Goal: Task Accomplishment & Management: Complete application form

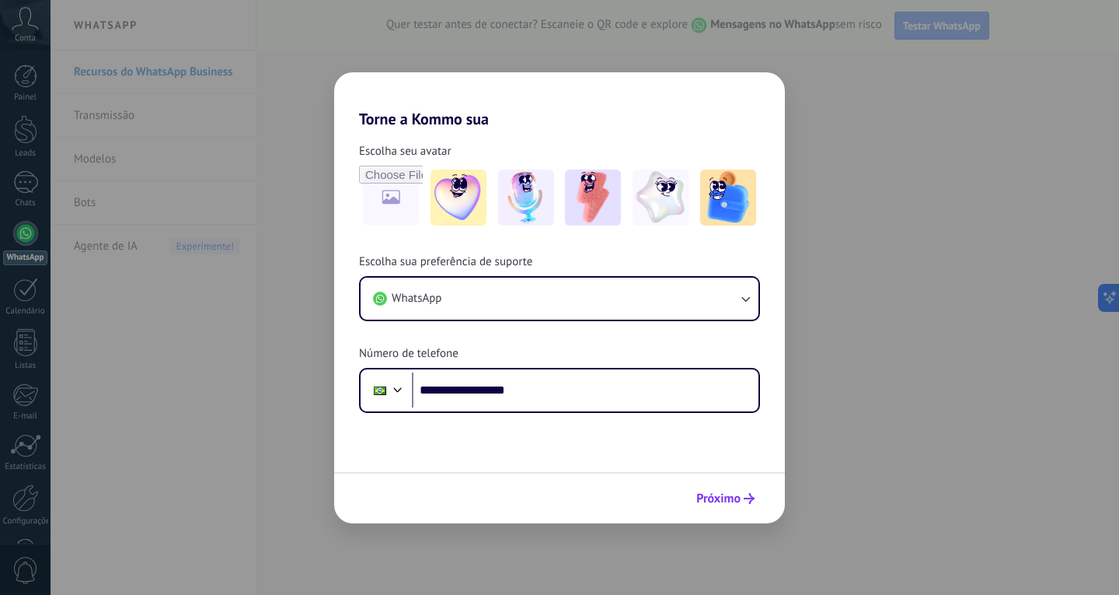
type input "**********"
click at [716, 496] on span "Próximo" at bounding box center [719, 498] width 44 height 11
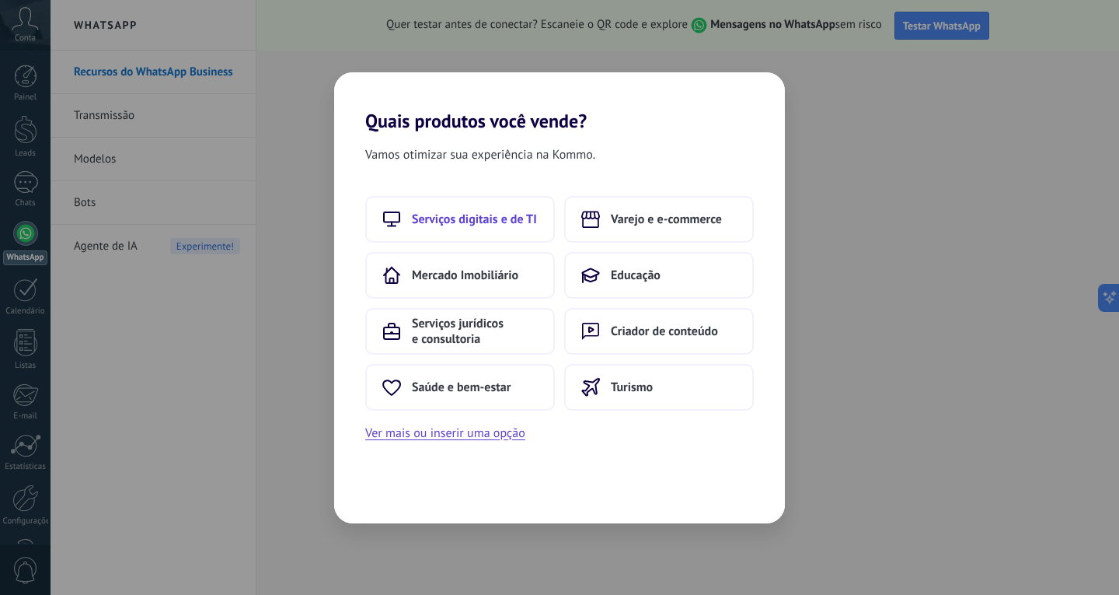
click at [470, 221] on span "Serviços digitais e de TI" at bounding box center [474, 219] width 125 height 16
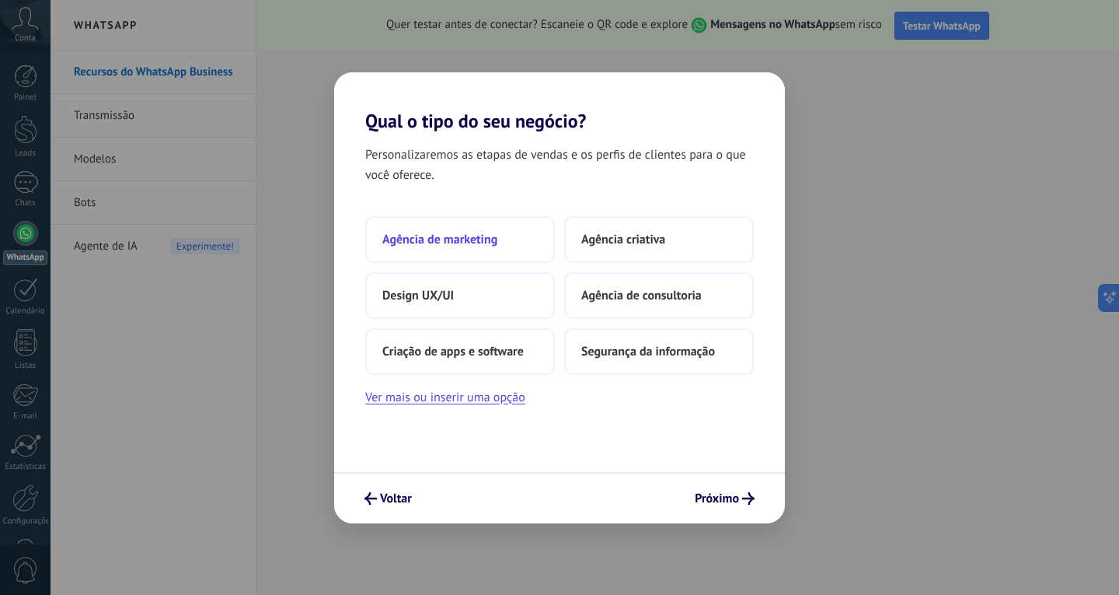
click at [466, 236] on span "Agência de marketing" at bounding box center [439, 240] width 115 height 16
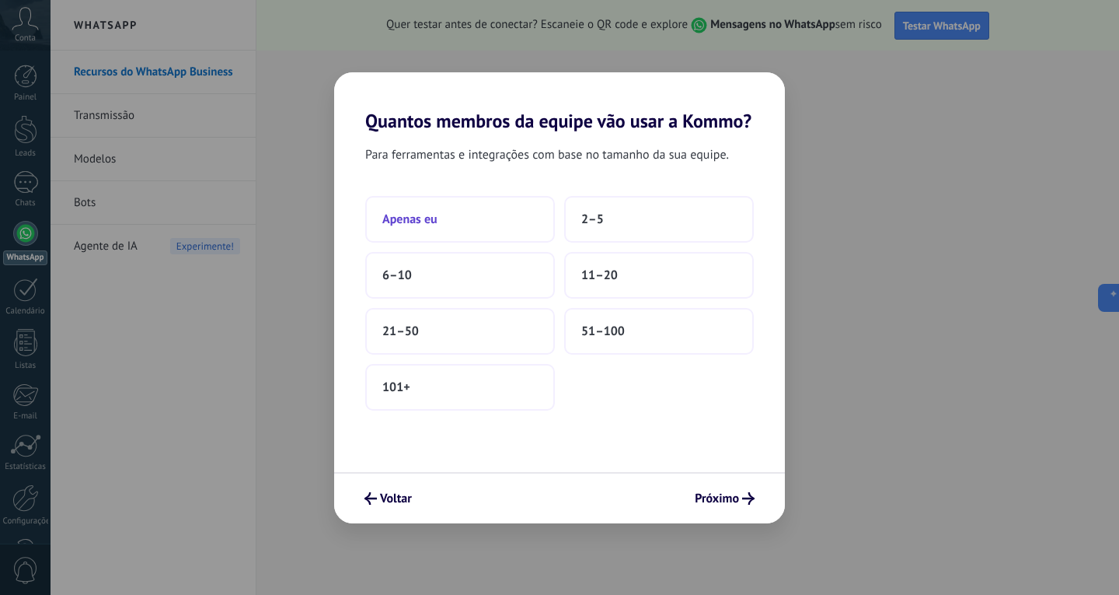
click at [461, 210] on button "Apenas eu" at bounding box center [460, 219] width 190 height 47
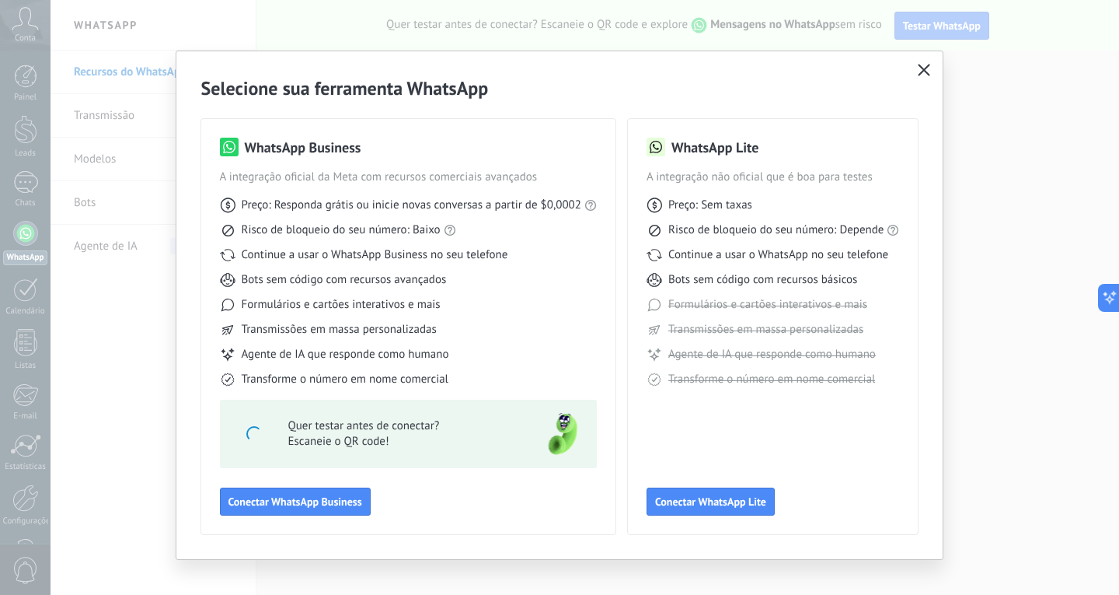
click at [937, 62] on div "Selecione sua ferramenta WhatsApp WhatsApp Business A integração oficial da Met…" at bounding box center [559, 305] width 767 height 508
click at [924, 73] on icon "button" at bounding box center [924, 70] width 12 height 12
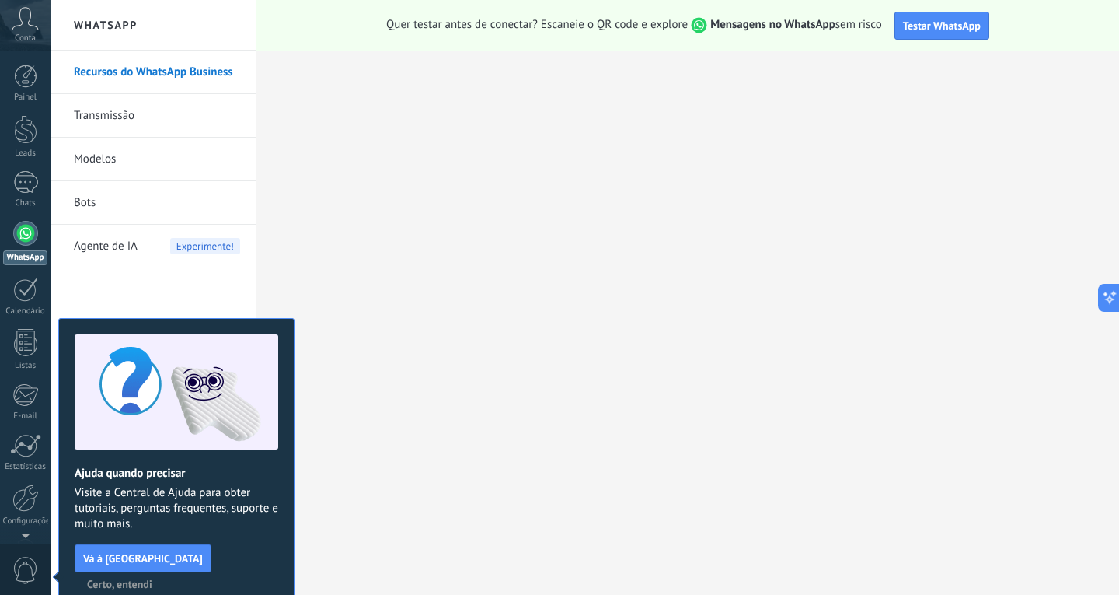
click at [13, 16] on icon at bounding box center [25, 18] width 27 height 23
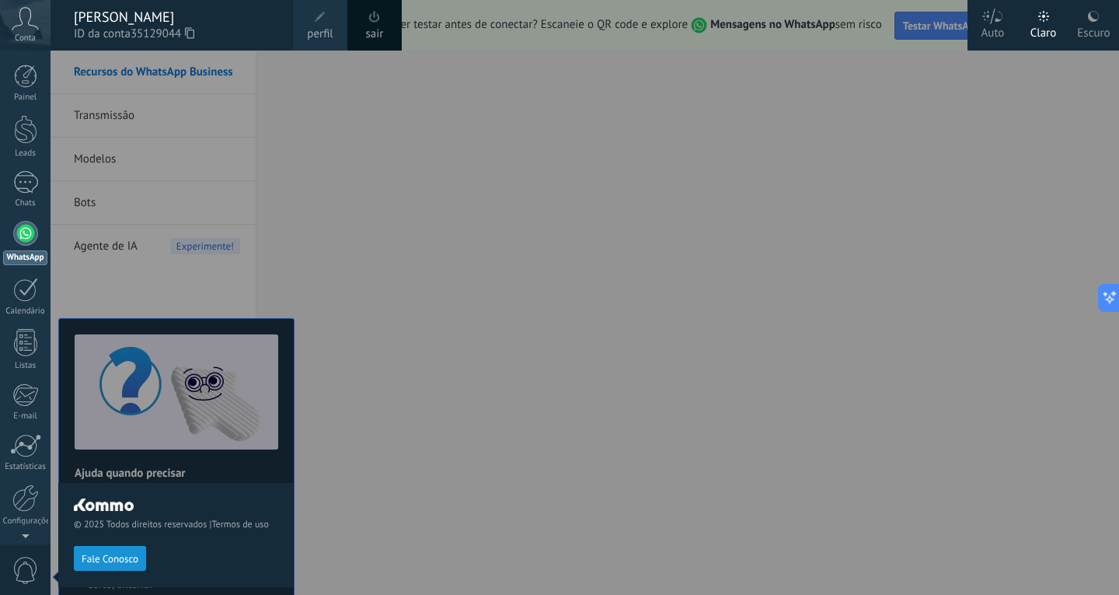
click at [363, 12] on div "sair" at bounding box center [374, 25] width 54 height 51
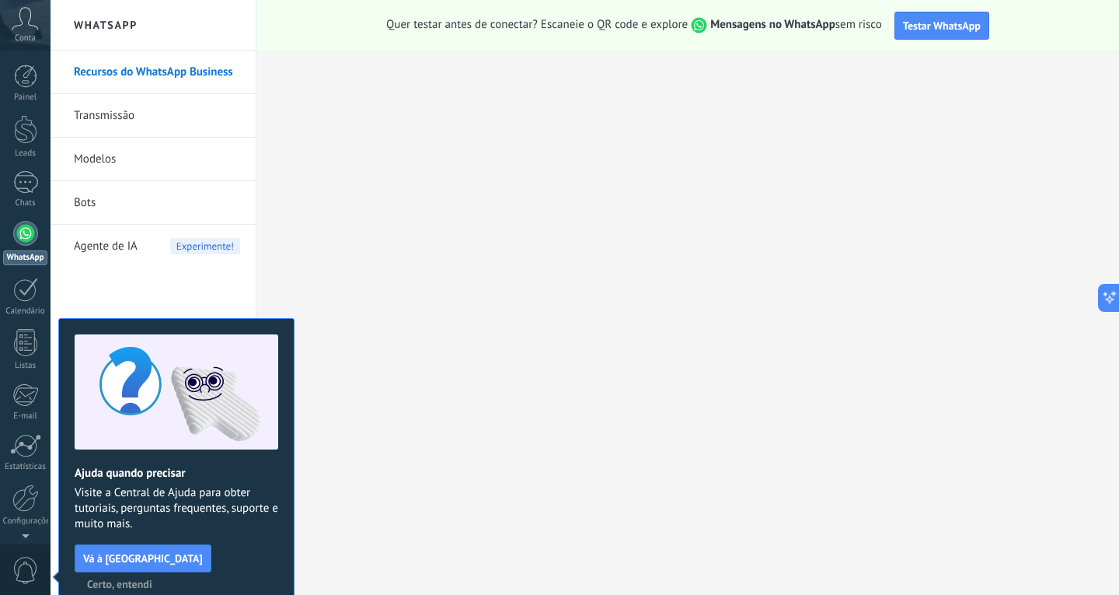
click at [363, 12] on body ".abccls-1,.abccls-2{fill-rule:evenodd}.abccls-2{fill:#fff} .abfcls-1{fill:none}…" at bounding box center [559, 297] width 1119 height 595
